Goal: Find specific page/section

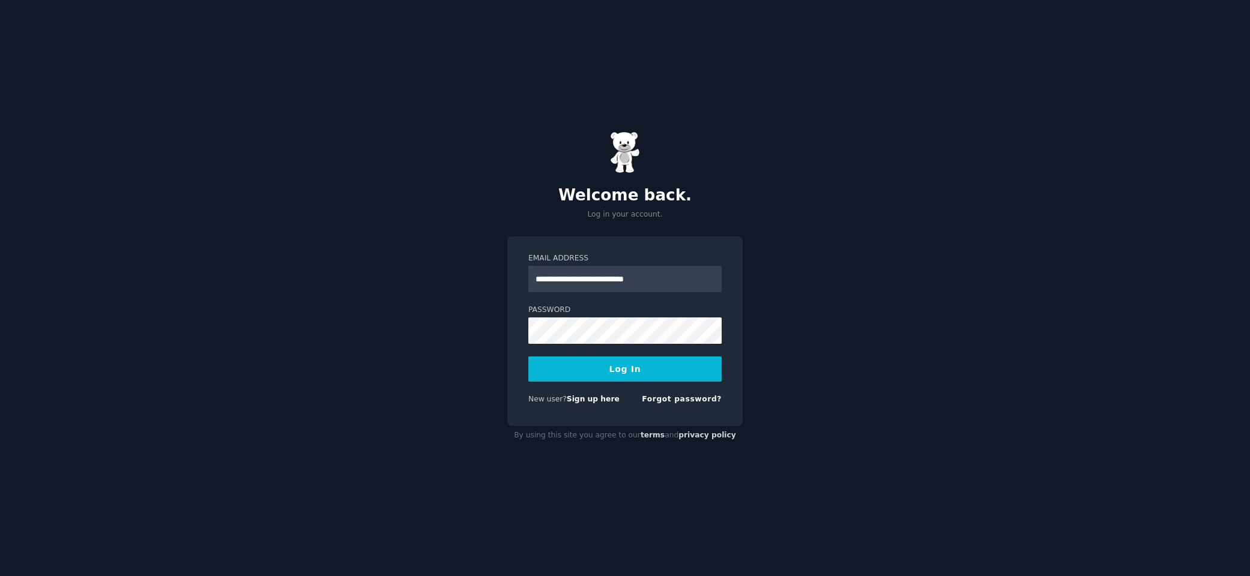
click at [609, 365] on button "Log In" at bounding box center [624, 369] width 193 height 25
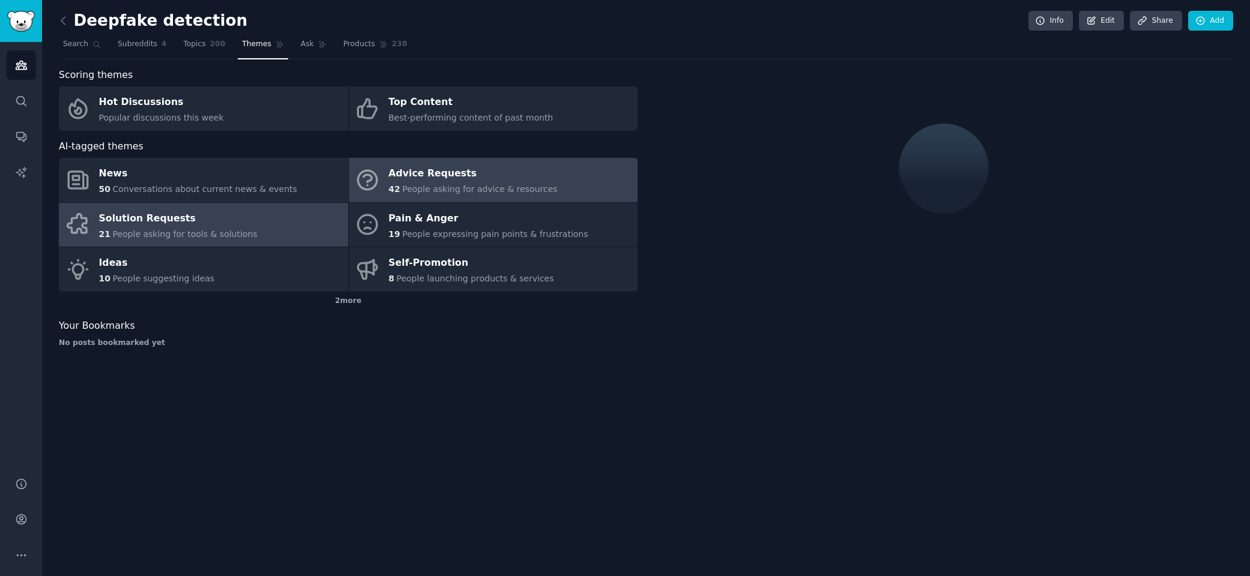
click at [155, 220] on div "Solution Requests" at bounding box center [178, 218] width 159 height 19
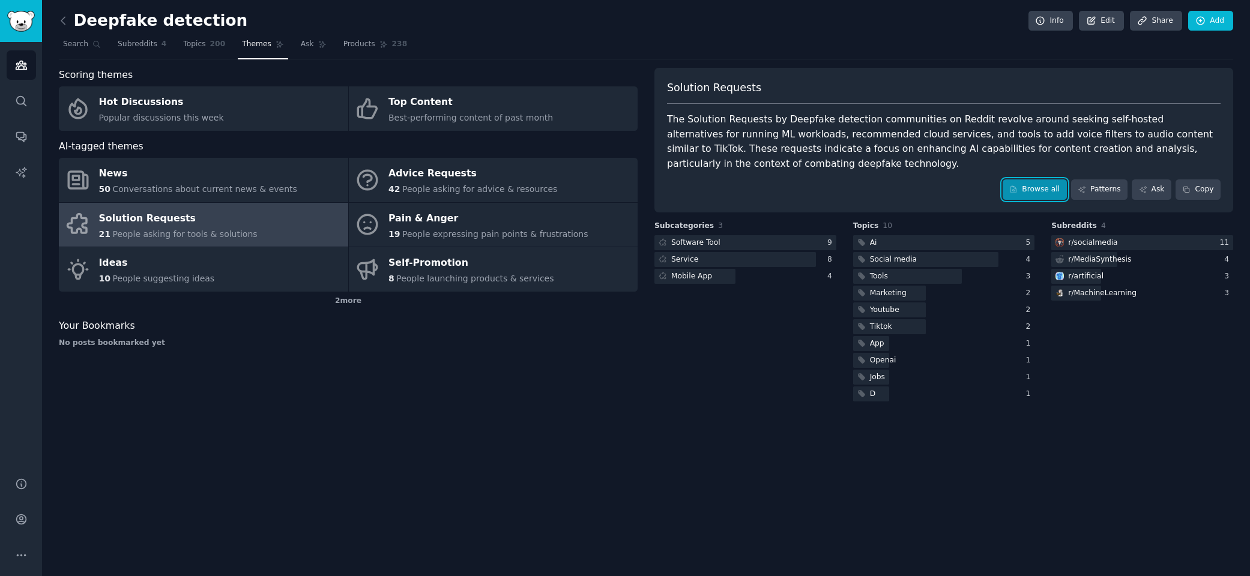
click at [1039, 190] on link "Browse all" at bounding box center [1035, 190] width 64 height 20
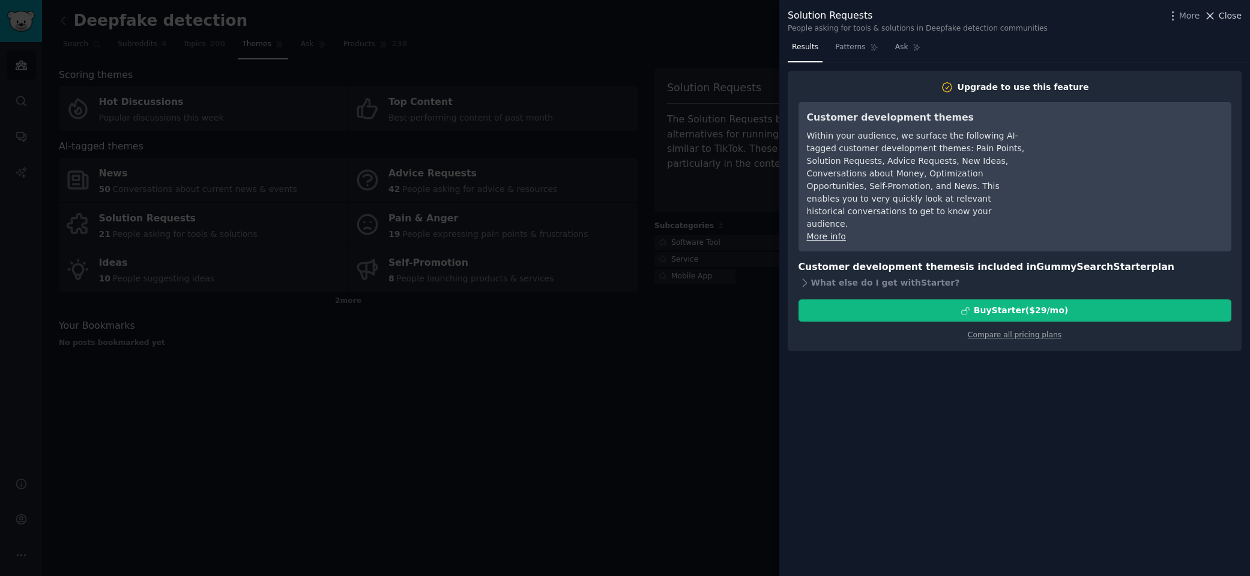
click at [1209, 16] on icon at bounding box center [1210, 16] width 13 height 13
